Goal: Check status

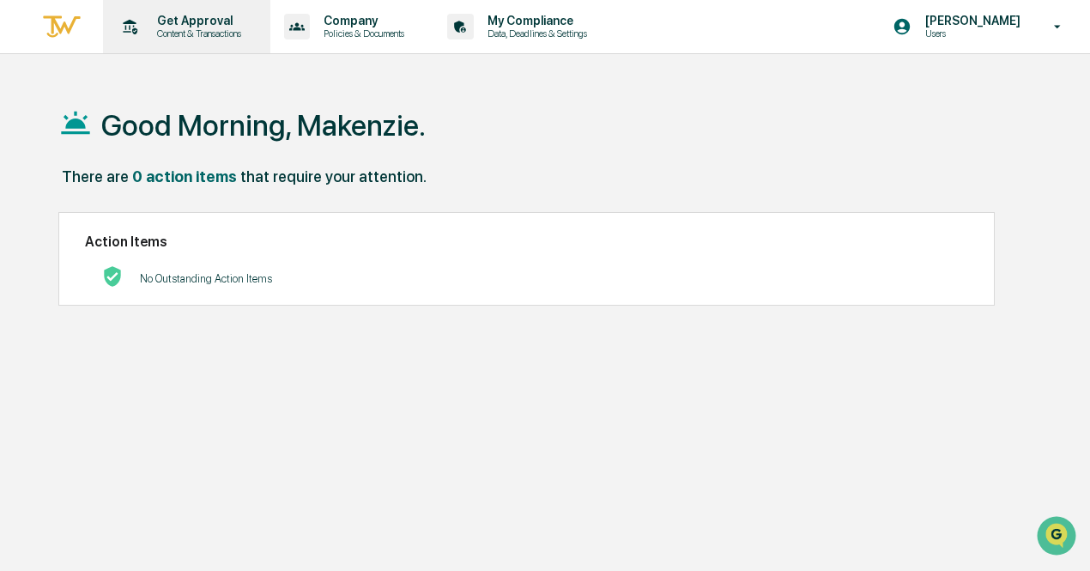
click at [202, 26] on p "Get Approval" at bounding box center [196, 21] width 106 height 14
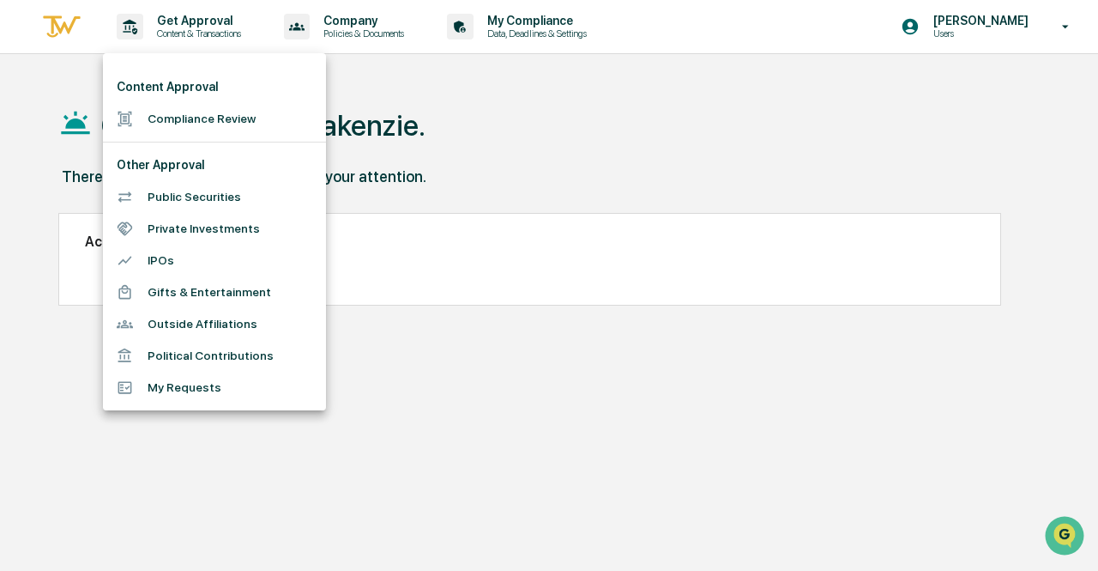
click at [175, 110] on li "Compliance Review" at bounding box center [214, 119] width 223 height 32
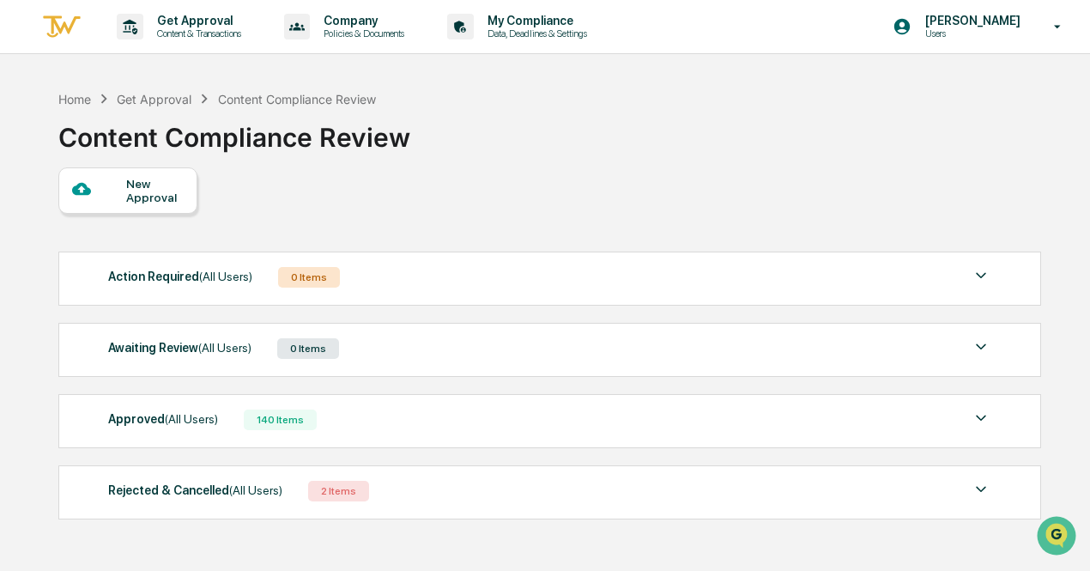
click at [194, 342] on div "Awaiting Review (All Users)" at bounding box center [179, 347] width 143 height 22
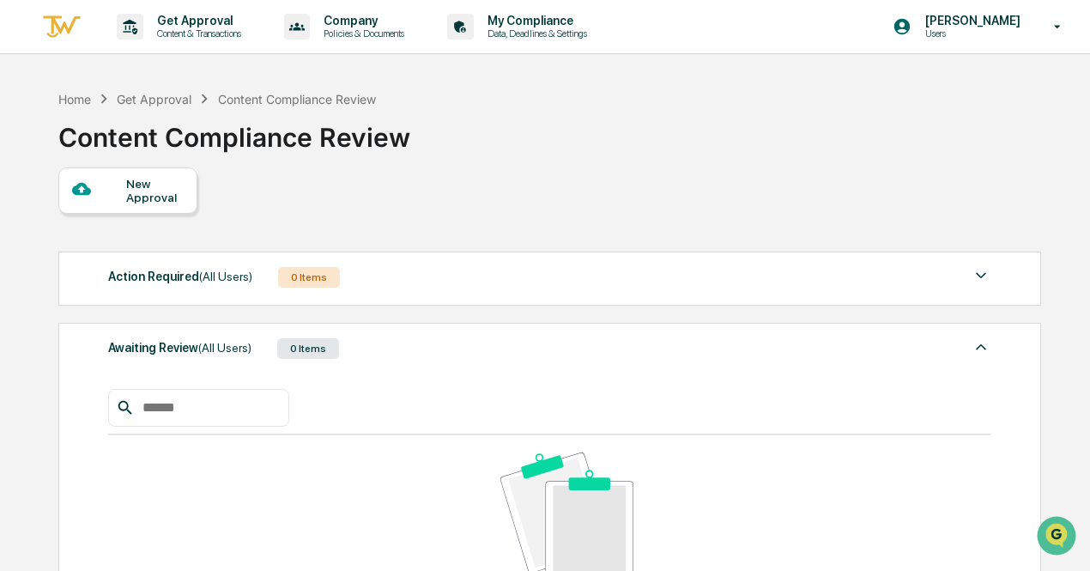
click at [194, 342] on div "Awaiting Review (All Users)" at bounding box center [179, 347] width 143 height 22
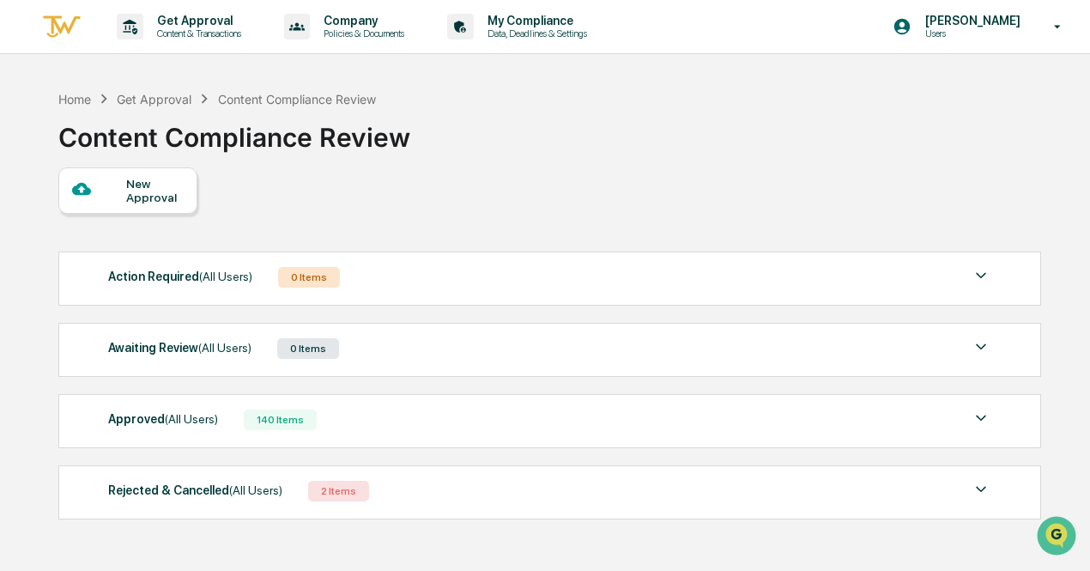
click at [185, 269] on div "Action Required (All Users)" at bounding box center [180, 276] width 144 height 22
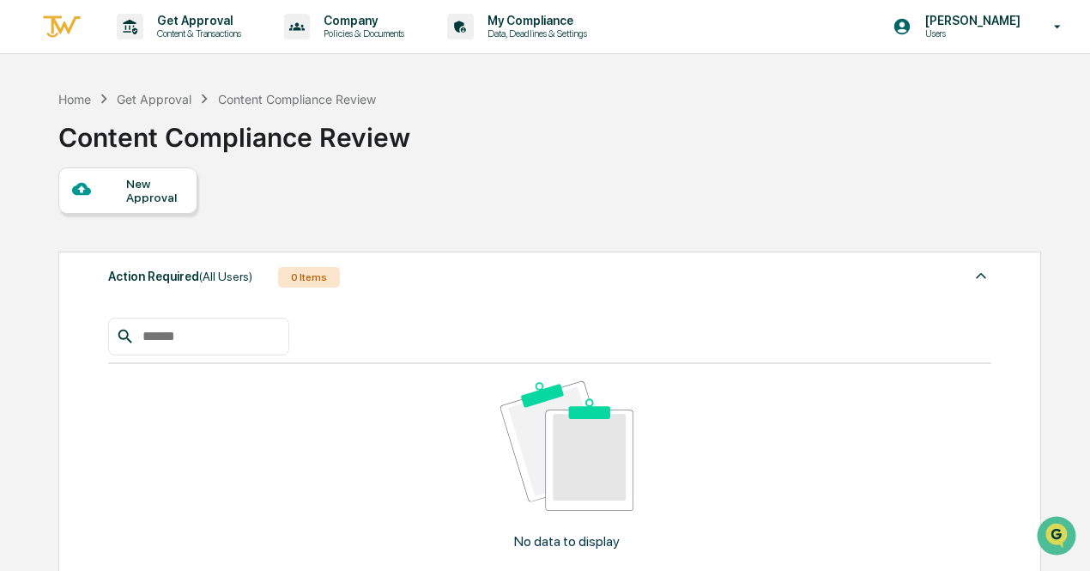
click at [185, 269] on div "Action Required (All Users)" at bounding box center [180, 276] width 144 height 22
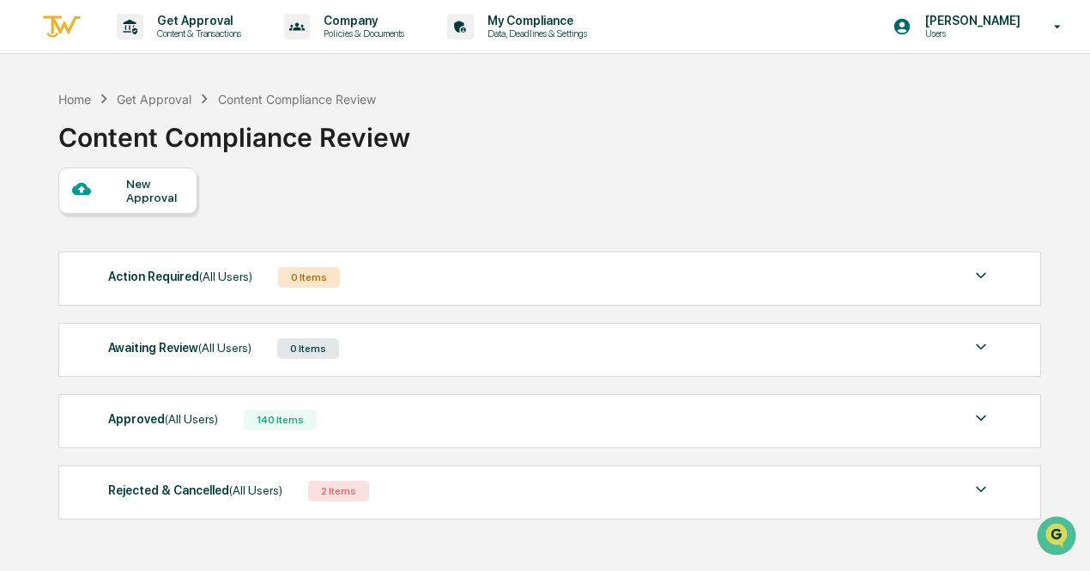
click at [197, 417] on span "(All Users)" at bounding box center [191, 419] width 53 height 14
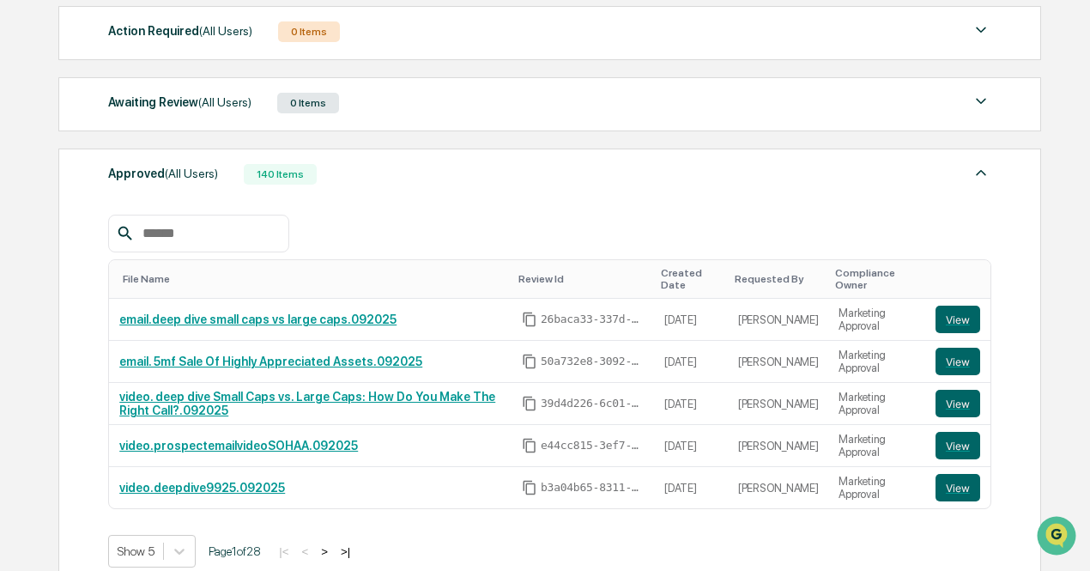
scroll to position [244, 0]
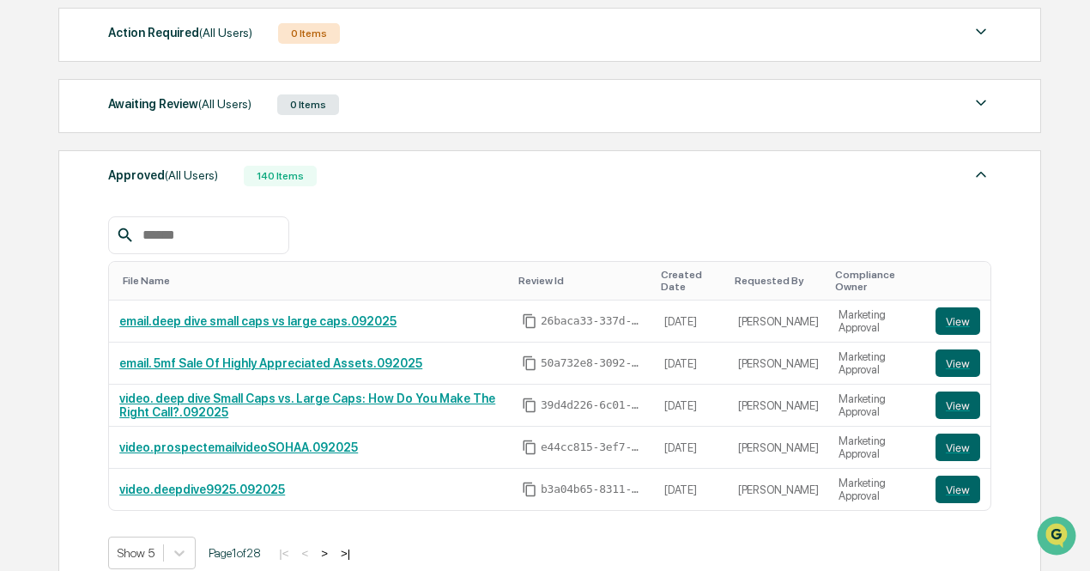
click at [187, 164] on div "Approved (All Users)" at bounding box center [163, 175] width 110 height 22
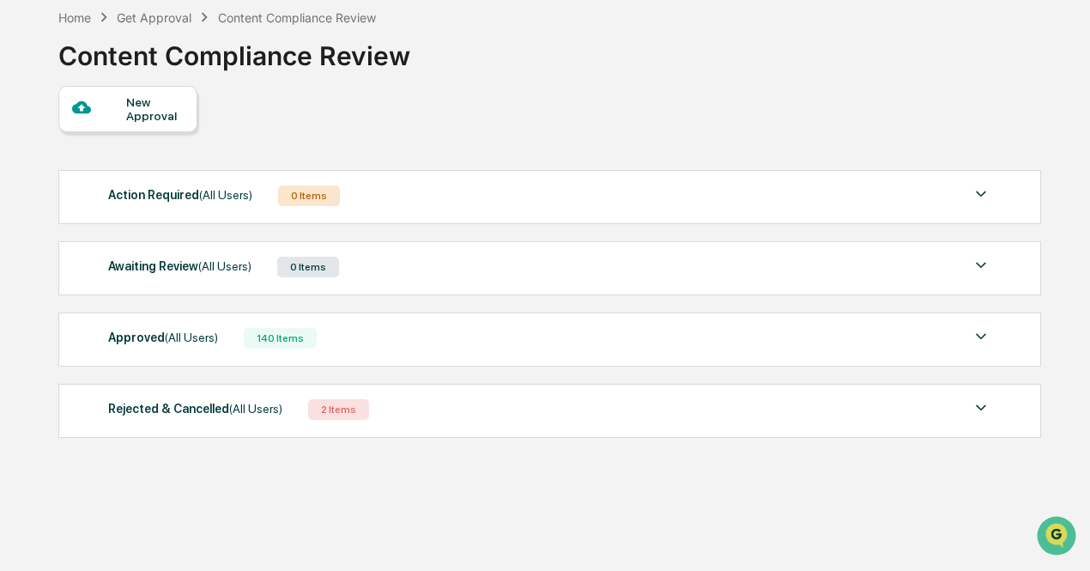
scroll to position [81, 0]
click at [196, 415] on div "Rejected & Cancelled (All Users)" at bounding box center [195, 409] width 174 height 22
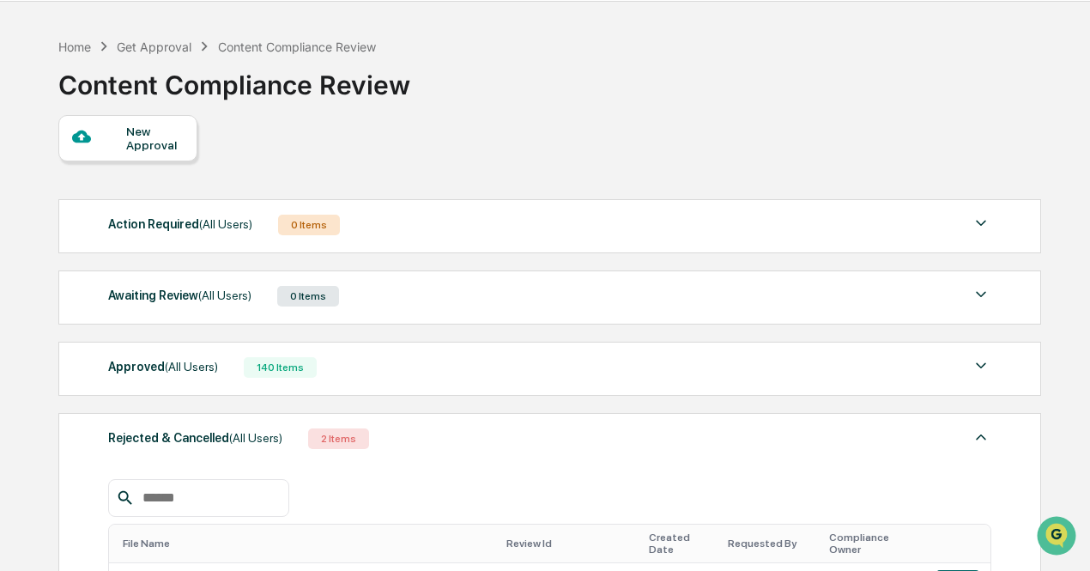
scroll to position [0, 0]
